Goal: Use online tool/utility: Use online tool/utility

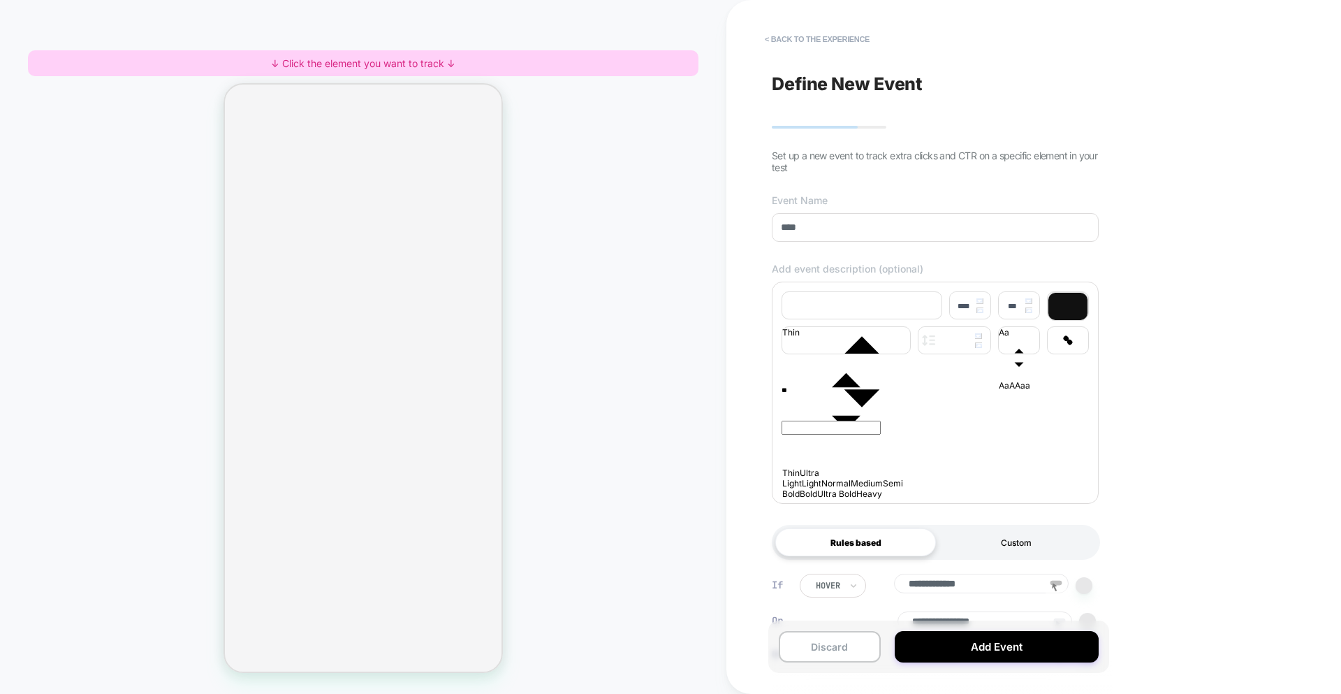
click at [986, 550] on div "Custom" at bounding box center [1016, 542] width 161 height 28
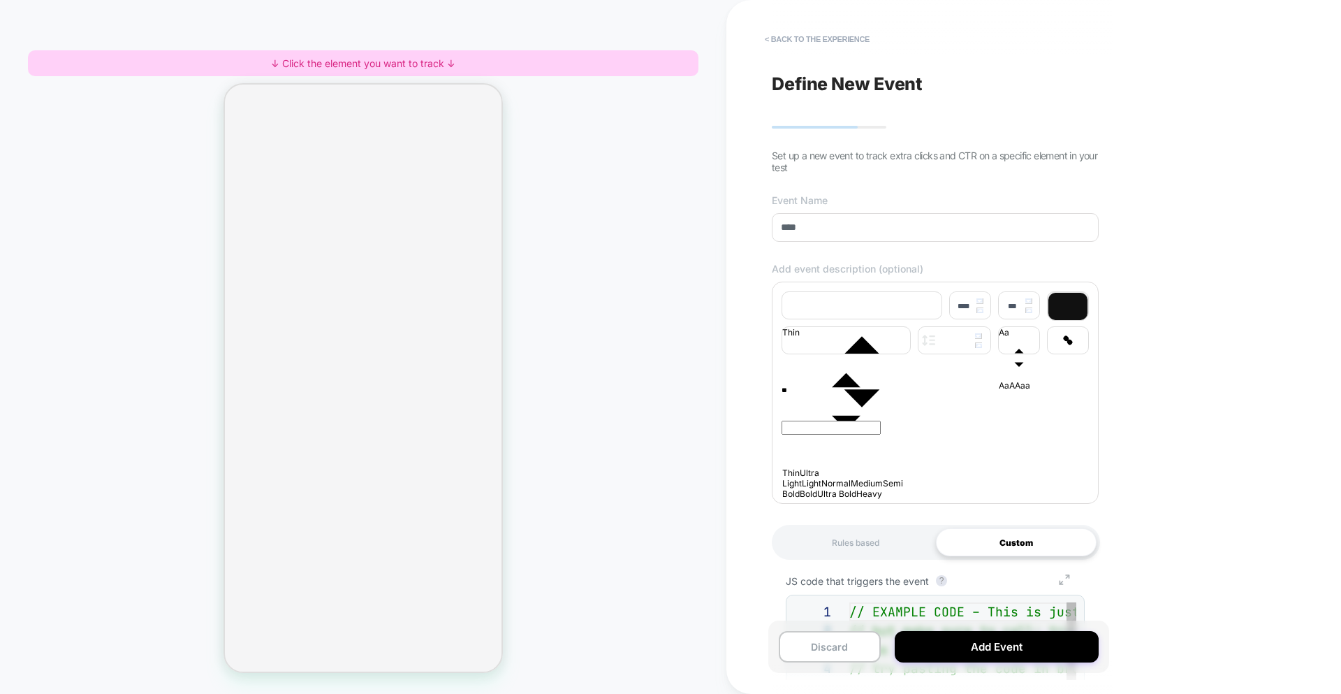
scroll to position [151, 0]
click at [1070, 585] on icon "Group 7" at bounding box center [1065, 579] width 32 height 10
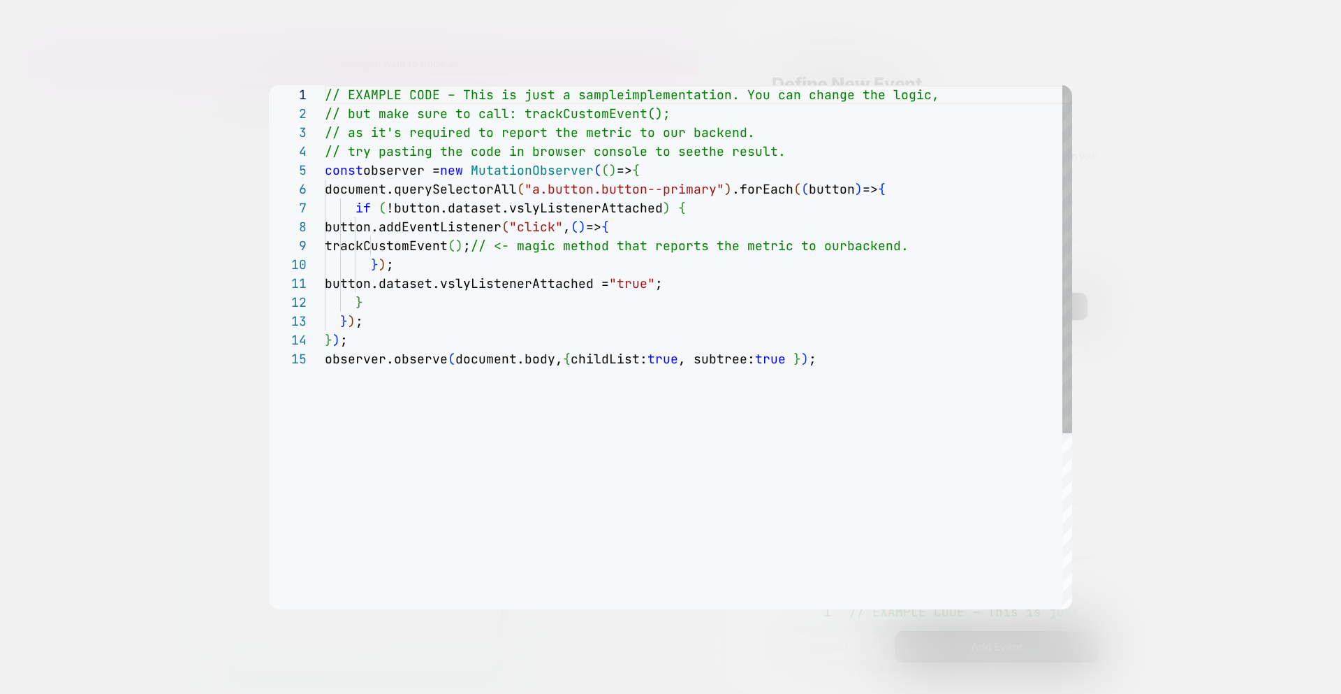
type textarea "**********"
drag, startPoint x: 395, startPoint y: 245, endPoint x: 529, endPoint y: 247, distance: 134.1
click at [529, 247] on div "// EXAMPLE CODE – This is just a sample implementation. You can change the logi…" at bounding box center [698, 479] width 747 height 788
click at [1267, 59] on div at bounding box center [670, 347] width 1341 height 694
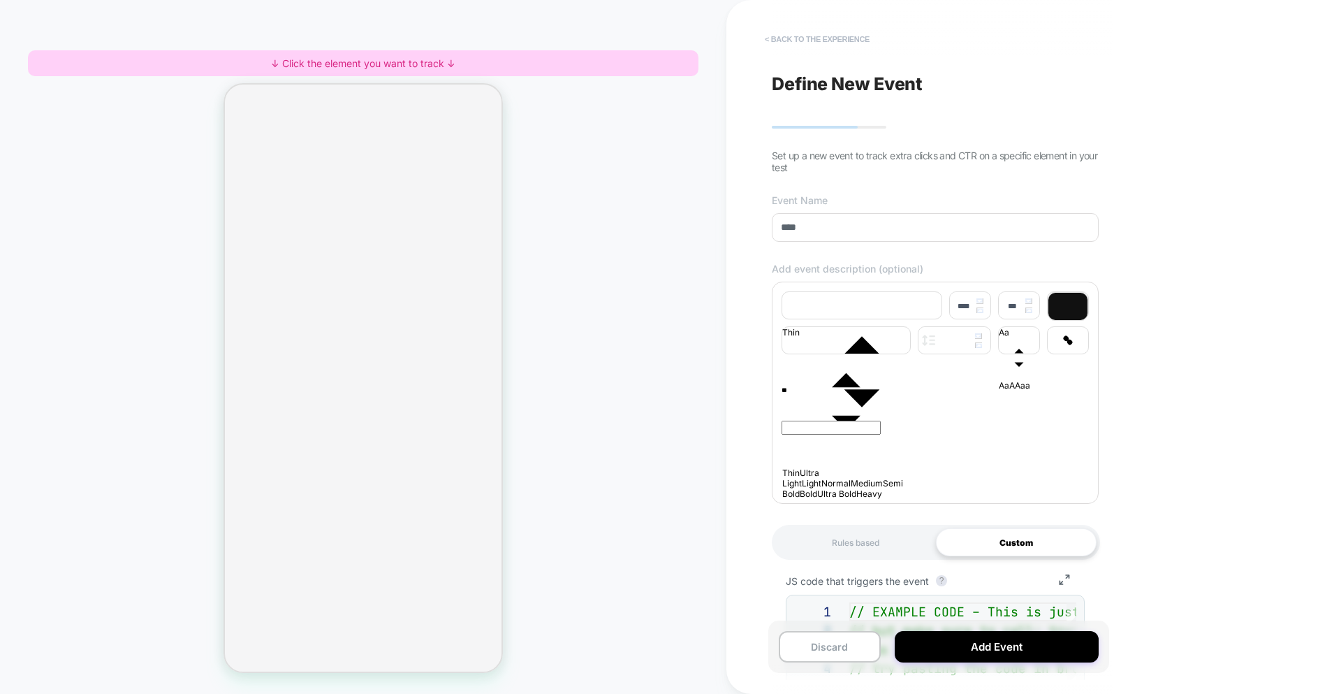
click at [806, 32] on button "< back to the experience" at bounding box center [817, 39] width 119 height 22
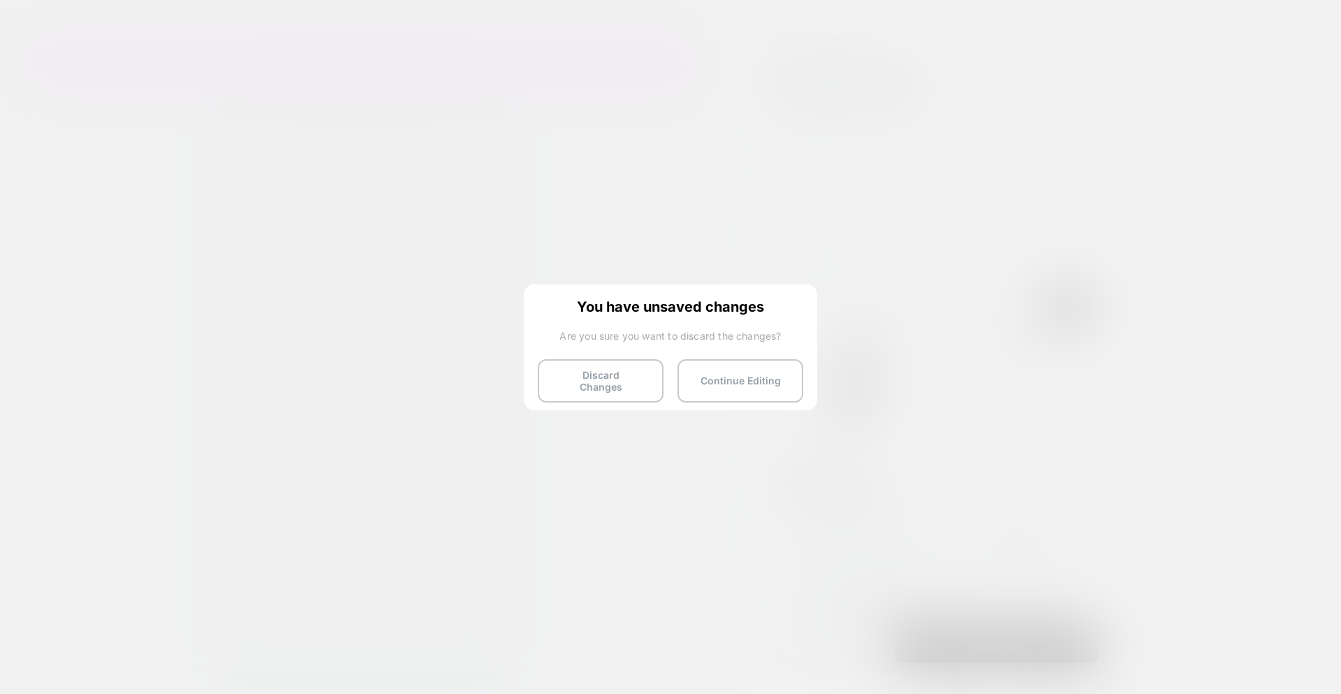
click at [590, 381] on button "Discard Changes" at bounding box center [601, 380] width 126 height 43
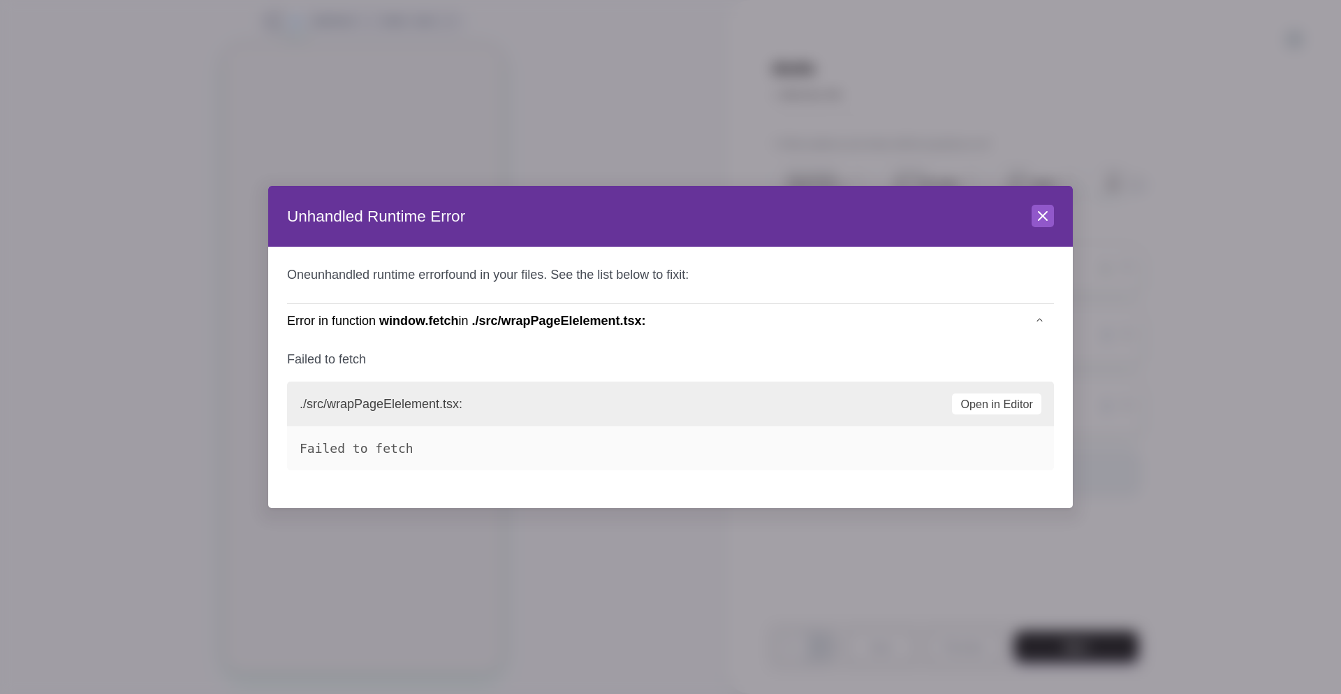
scroll to position [0, 1]
drag, startPoint x: 1037, startPoint y: 221, endPoint x: 1056, endPoint y: 196, distance: 31.4
click at [1037, 221] on icon at bounding box center [1043, 215] width 17 height 17
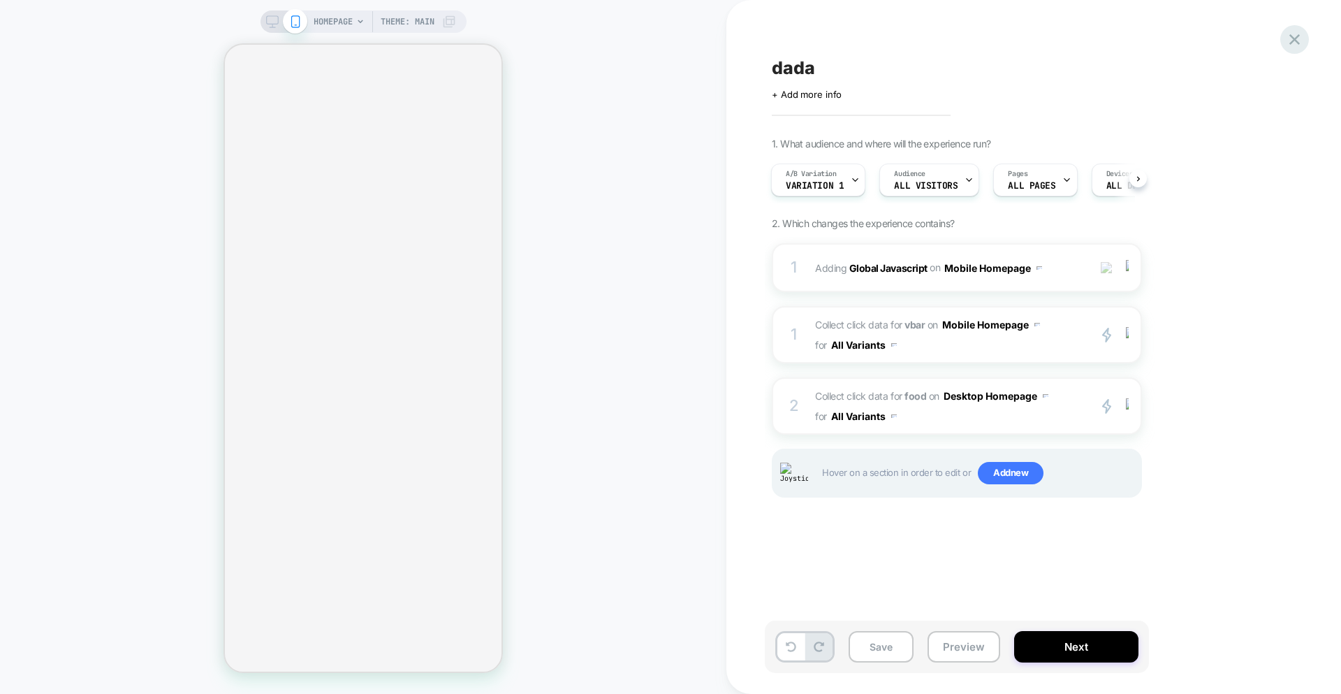
click at [1301, 29] on div "dada Click to edit experience details + Add more info 1. What audience and wher…" at bounding box center [1034, 347] width 615 height 694
click at [1300, 31] on icon at bounding box center [1294, 39] width 19 height 19
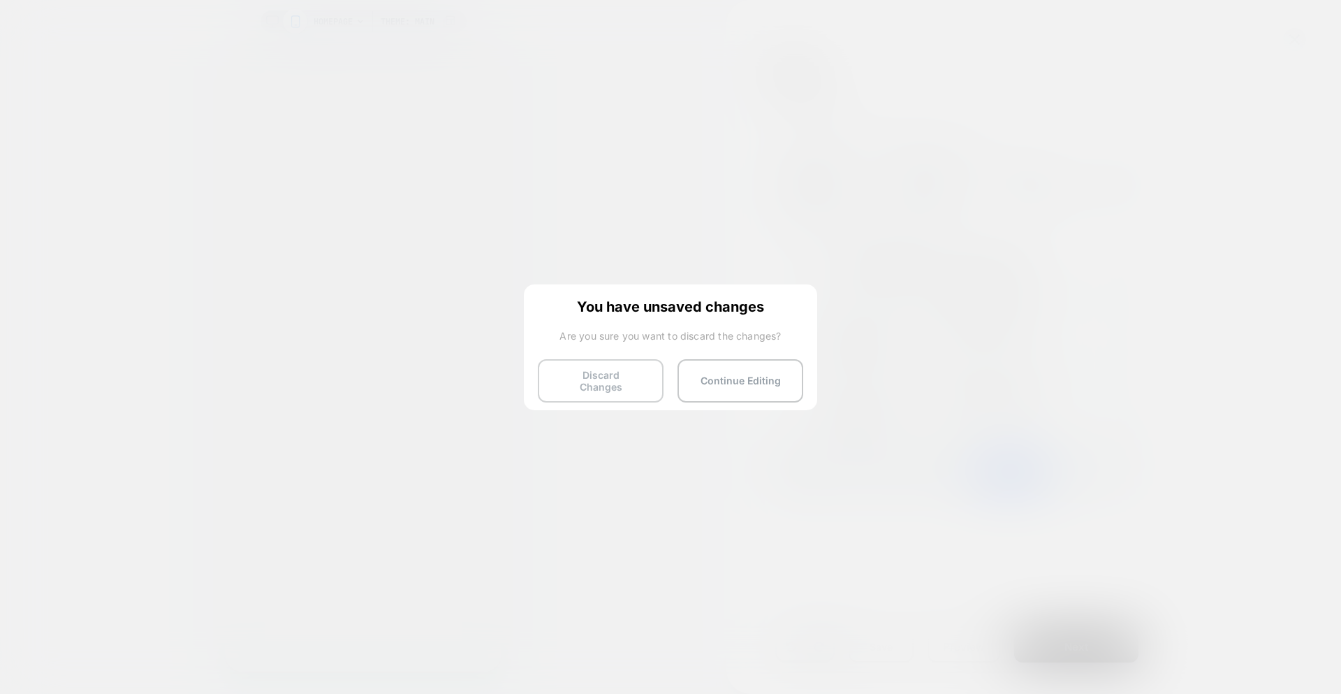
click at [585, 377] on button "Discard Changes" at bounding box center [601, 380] width 126 height 43
